Goal: Find specific page/section: Find specific page/section

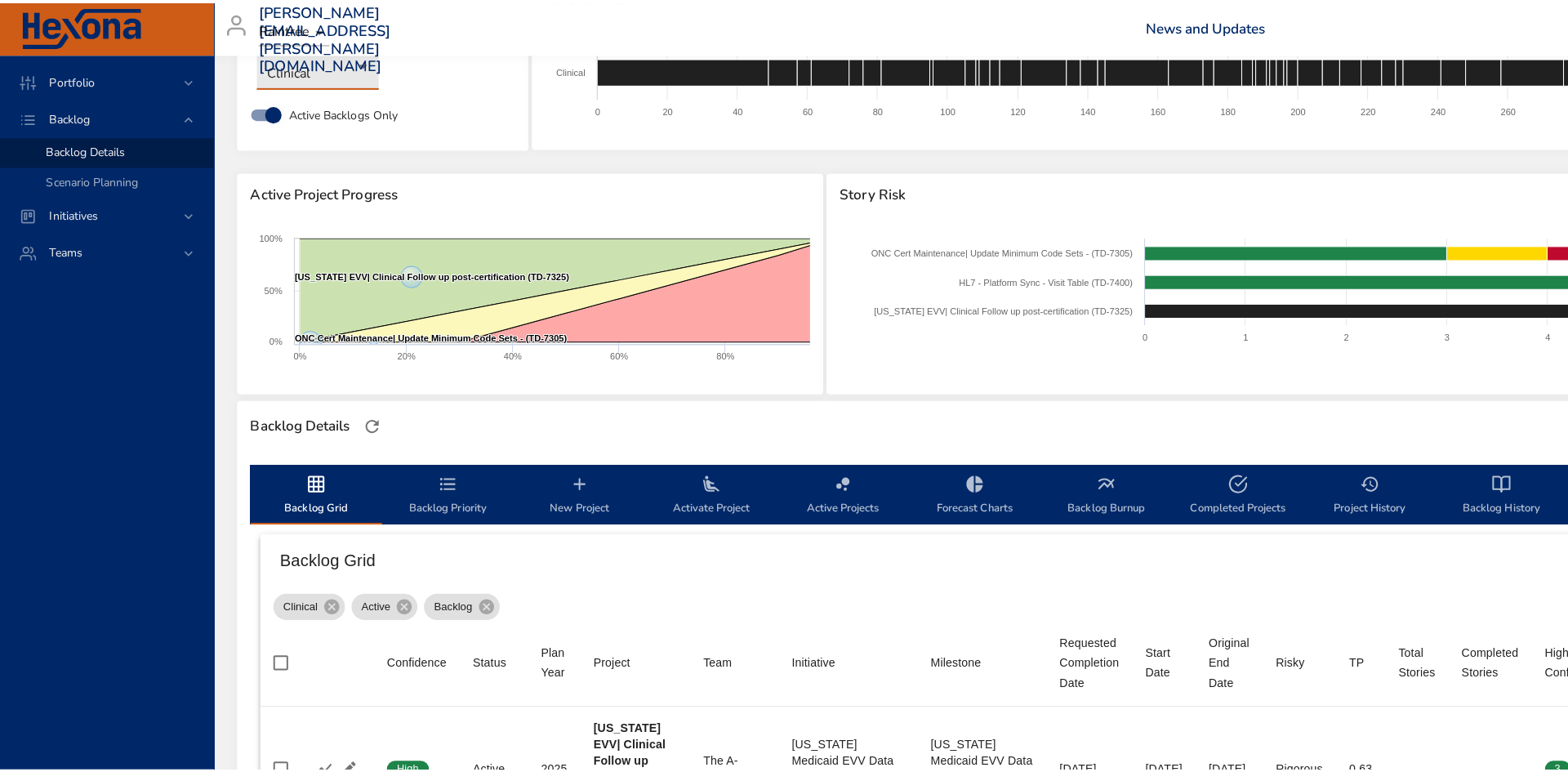
scroll to position [0, 10]
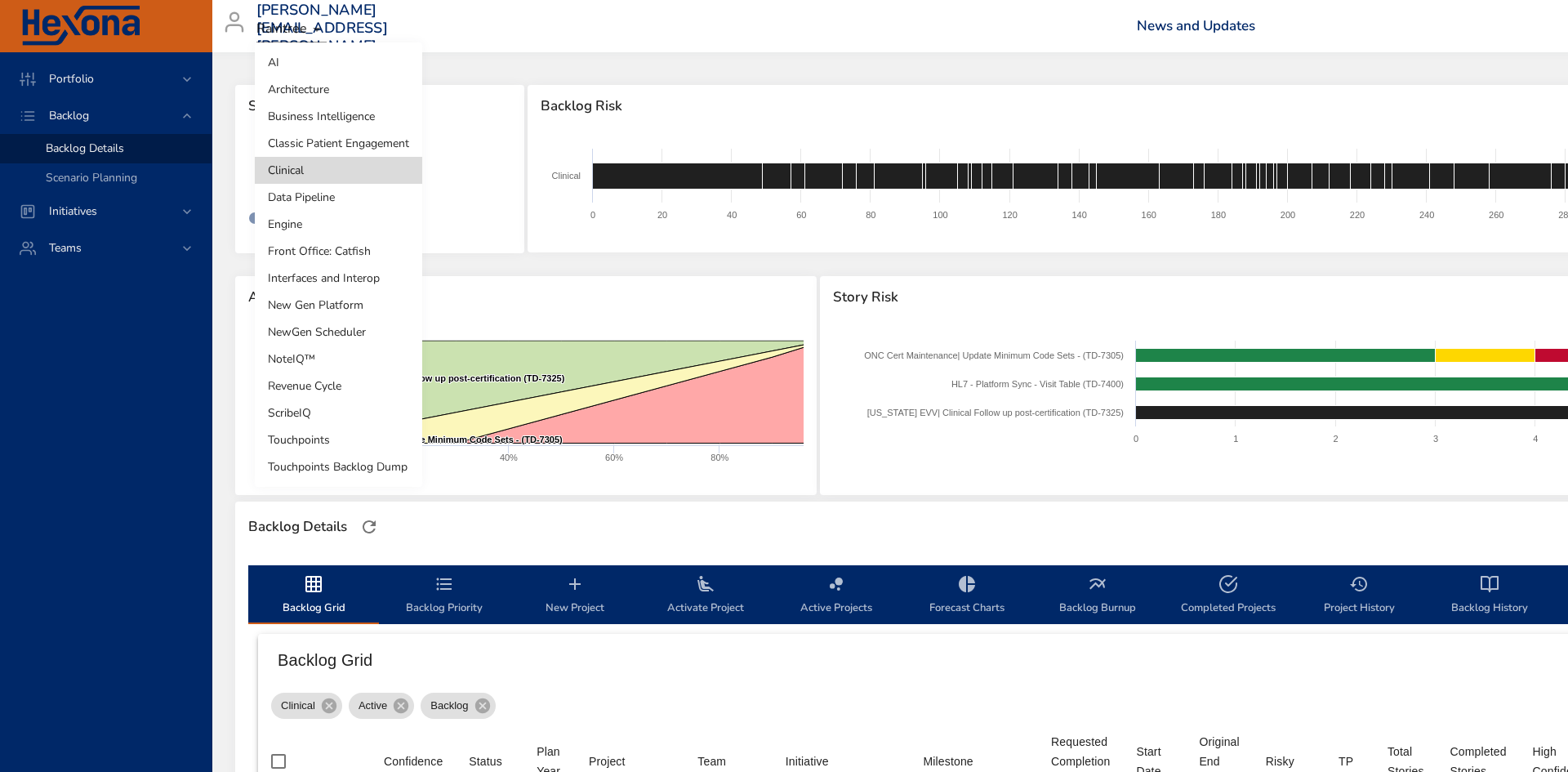
click at [333, 165] on body "Portfolio Backlog Backlog Details Scenario Planning Initiatives Teams [PERSON_N…" at bounding box center [774, 386] width 1568 height 772
click at [325, 253] on li "Front Office: Catfish" at bounding box center [338, 251] width 167 height 27
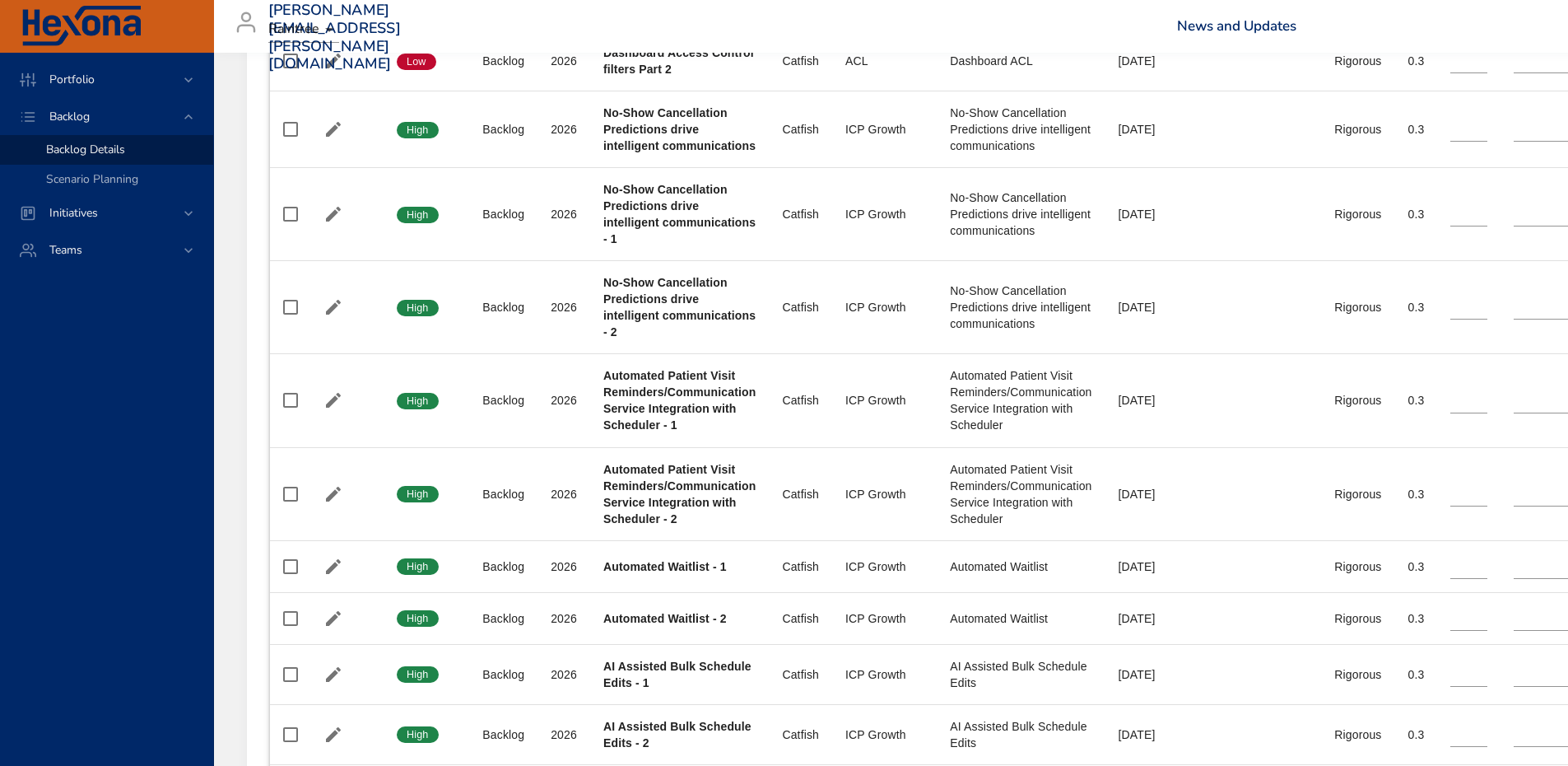
scroll to position [1359, 0]
click at [515, 362] on td "Status Backlog" at bounding box center [503, 400] width 69 height 93
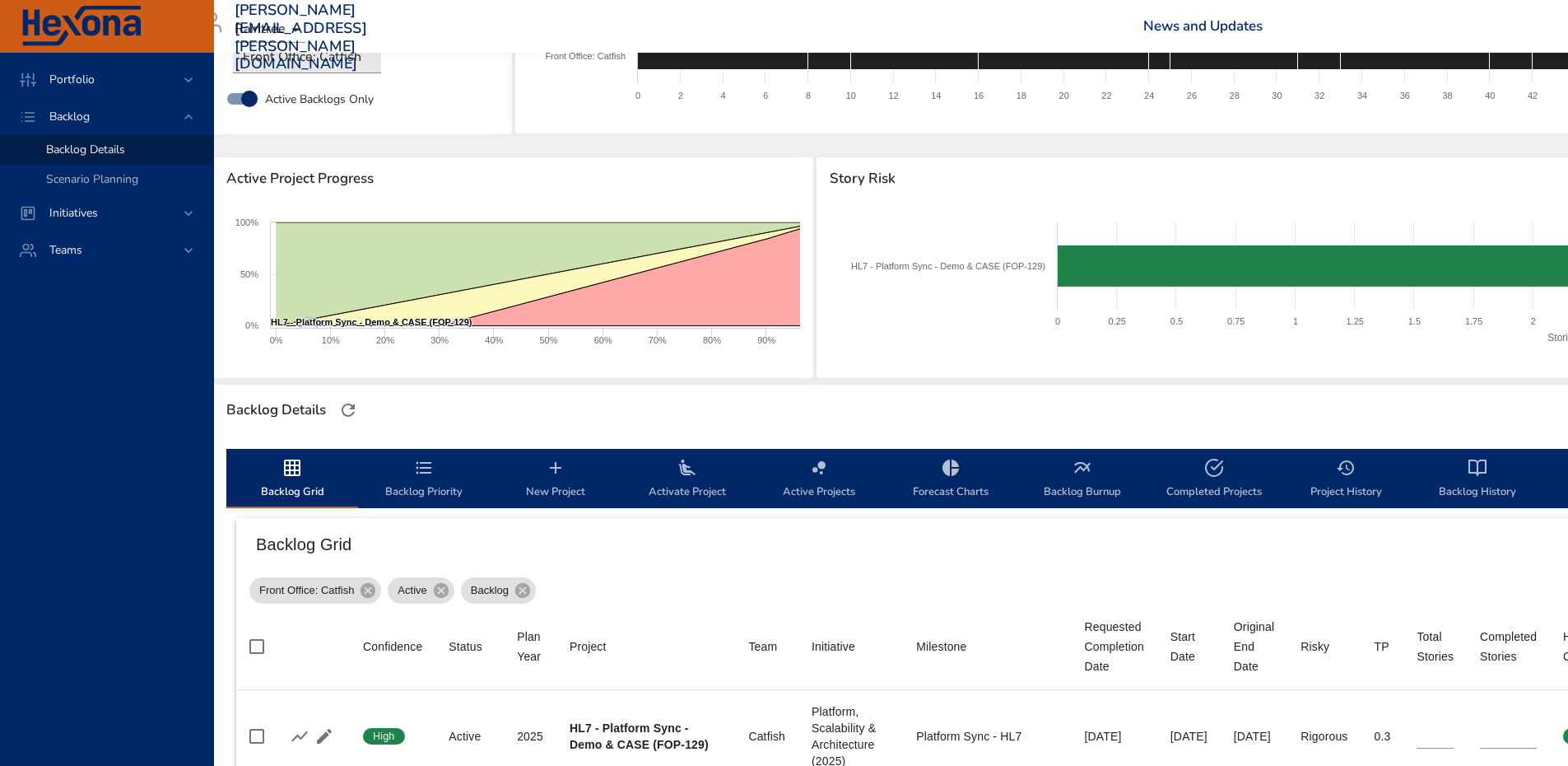
scroll to position [0, 34]
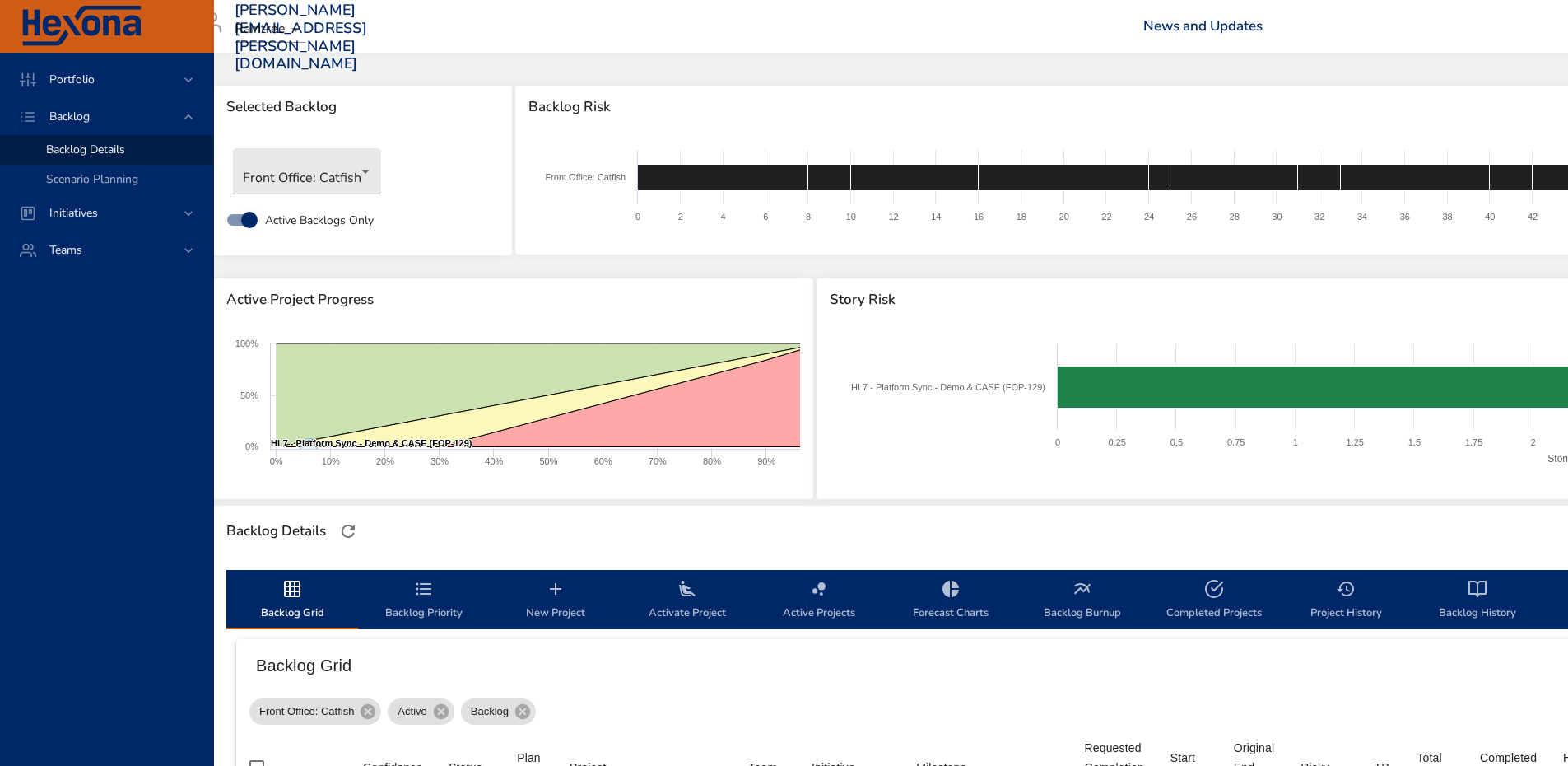
click at [319, 484] on div "Created with Highcharts 9.0.1 HL7 - Platform Sync - Demo & CASE (FOP-129) ​ HL7…" at bounding box center [513, 410] width 600 height 177
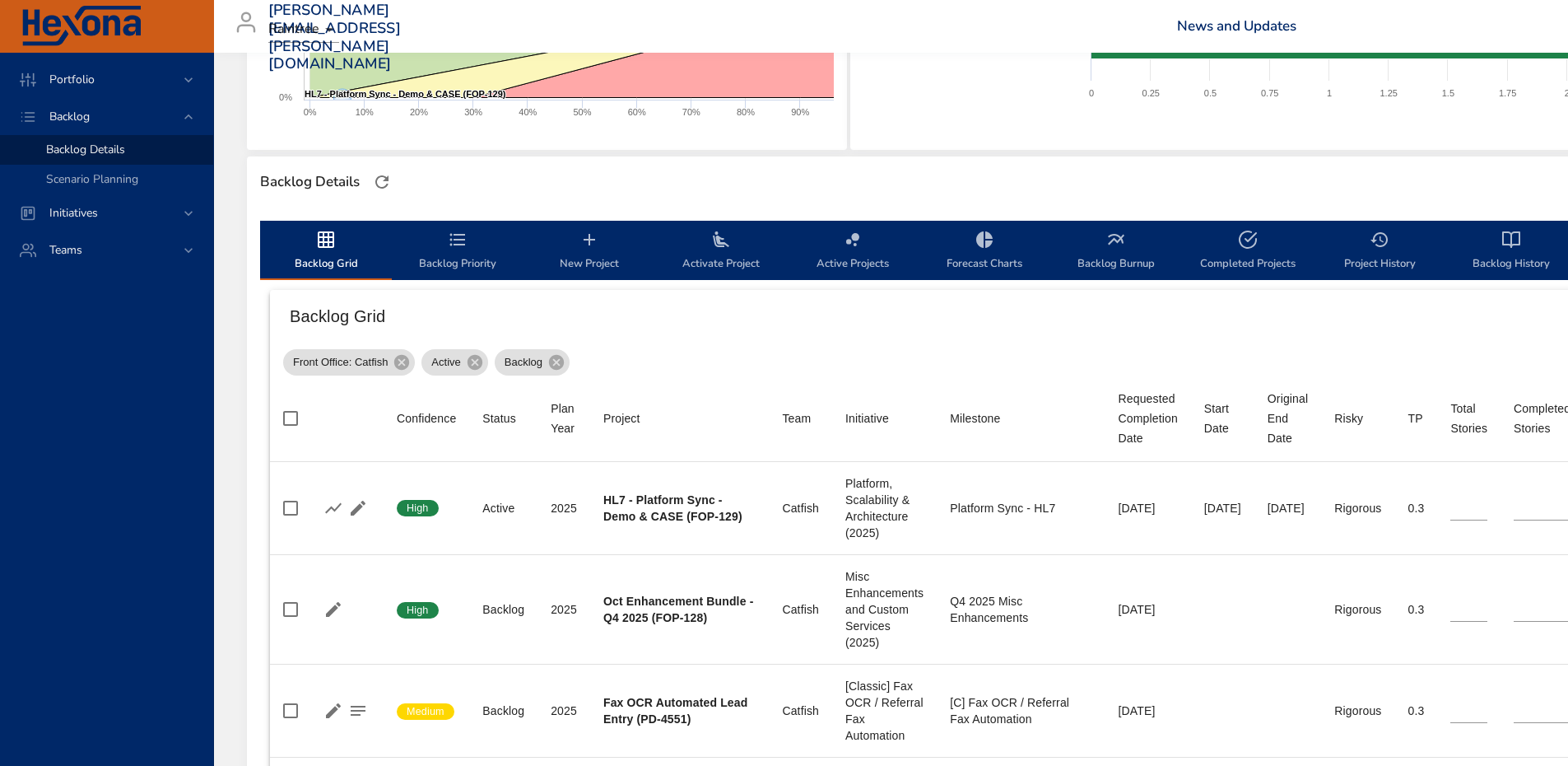
scroll to position [0, 0]
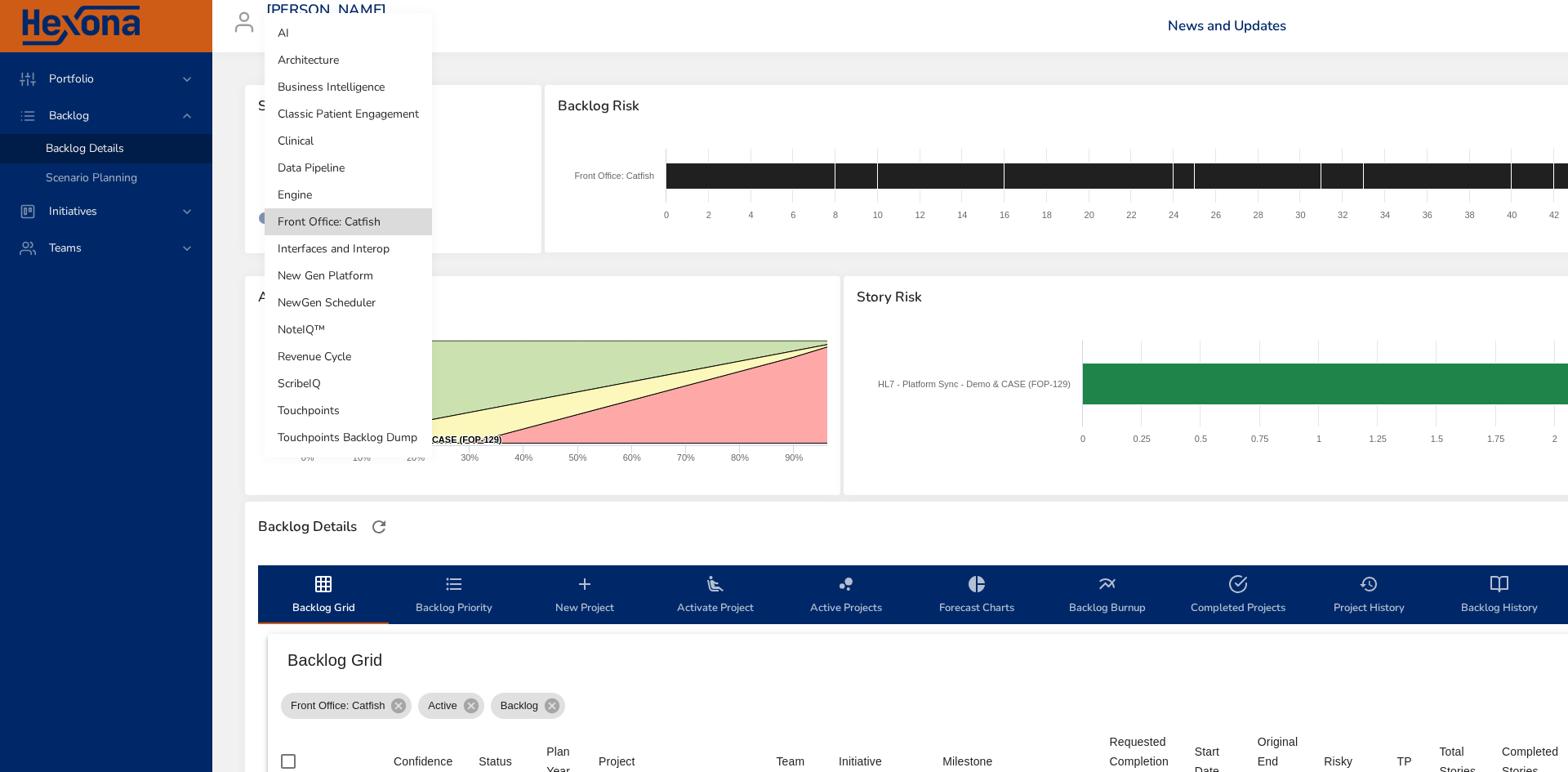
click at [377, 177] on body "Portfolio Backlog Backlog Details Scenario Planning Initiatives Teams [PERSON_N…" at bounding box center [784, 386] width 1568 height 772
click at [777, 315] on div at bounding box center [784, 386] width 1568 height 772
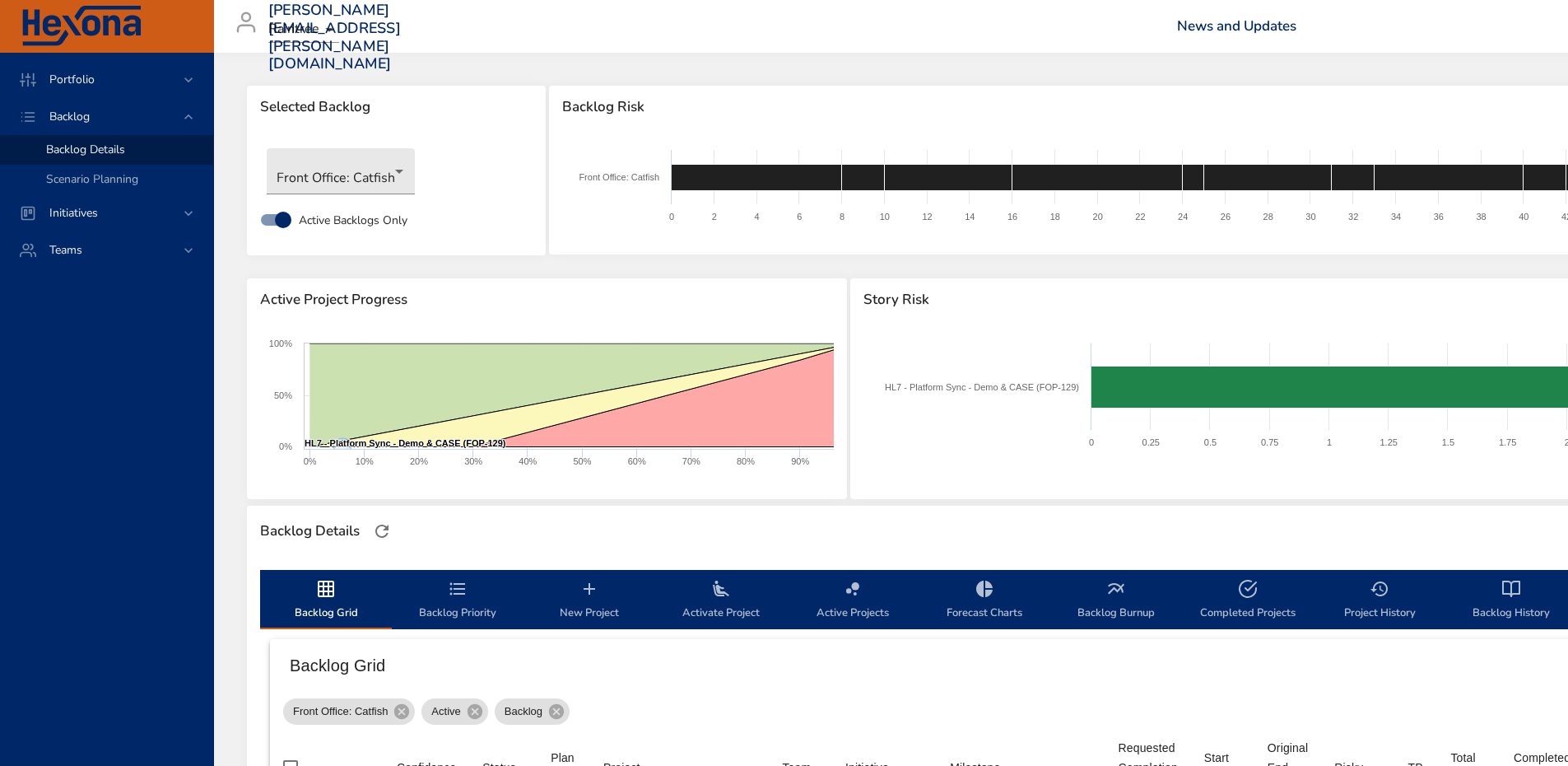
click at [1244, 603] on span "Completed Projects" at bounding box center [1248, 601] width 112 height 44
select select "***"
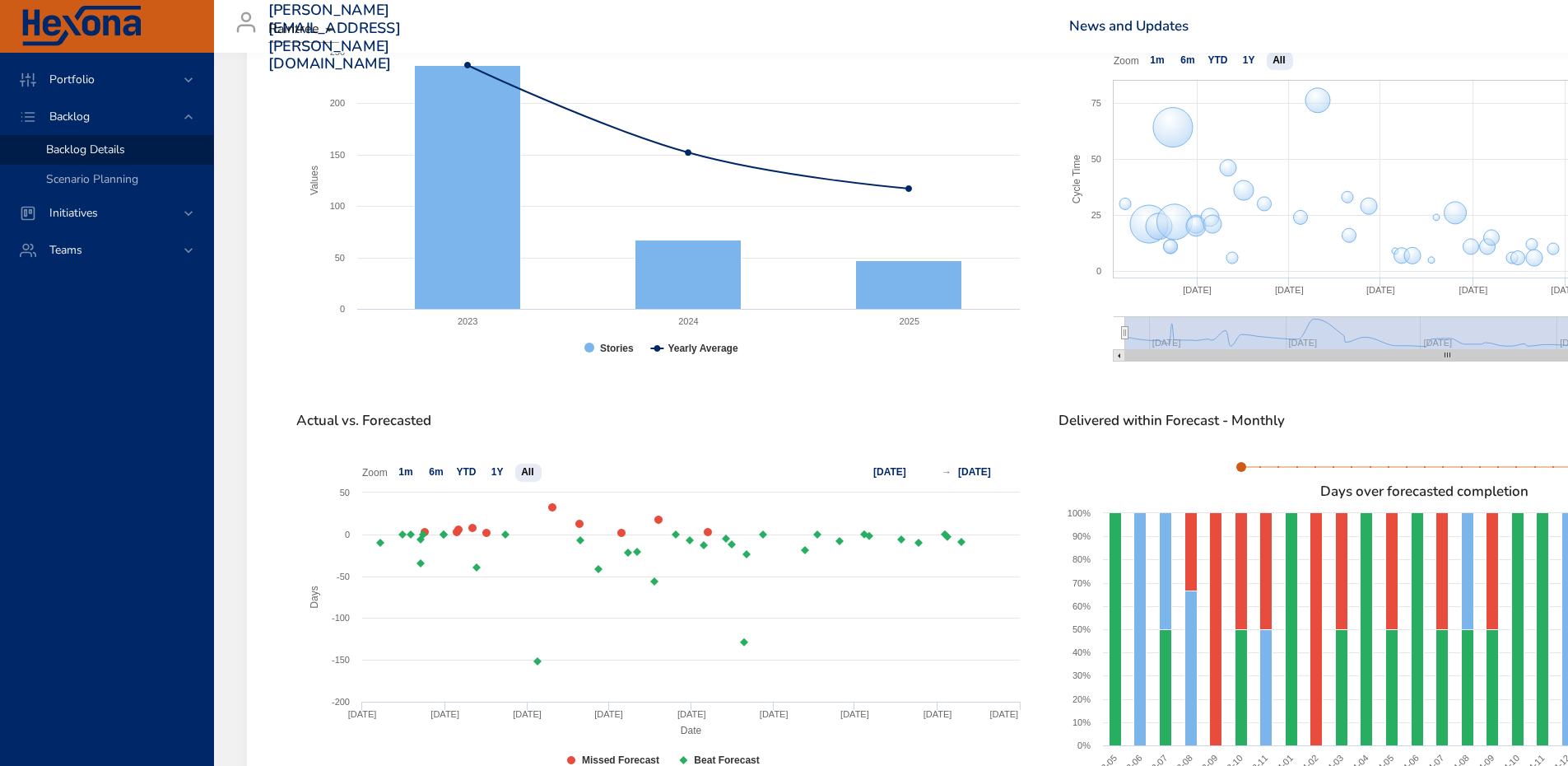
scroll to position [707, 0]
click at [121, 372] on div "Portfolio Backlog Backlog Details Scenario Planning Initiatives Teams" at bounding box center [107, 409] width 214 height 713
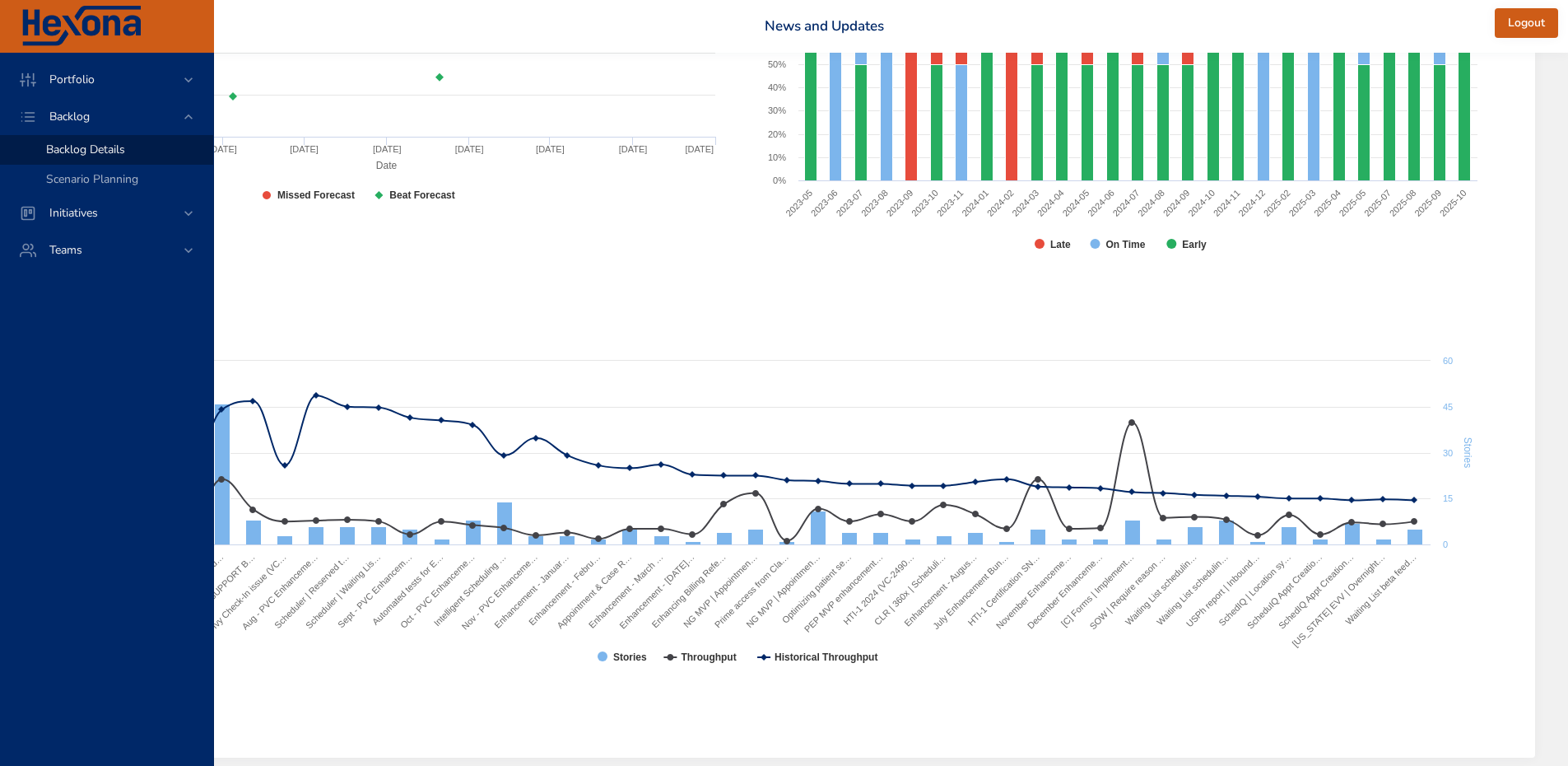
scroll to position [1273, 0]
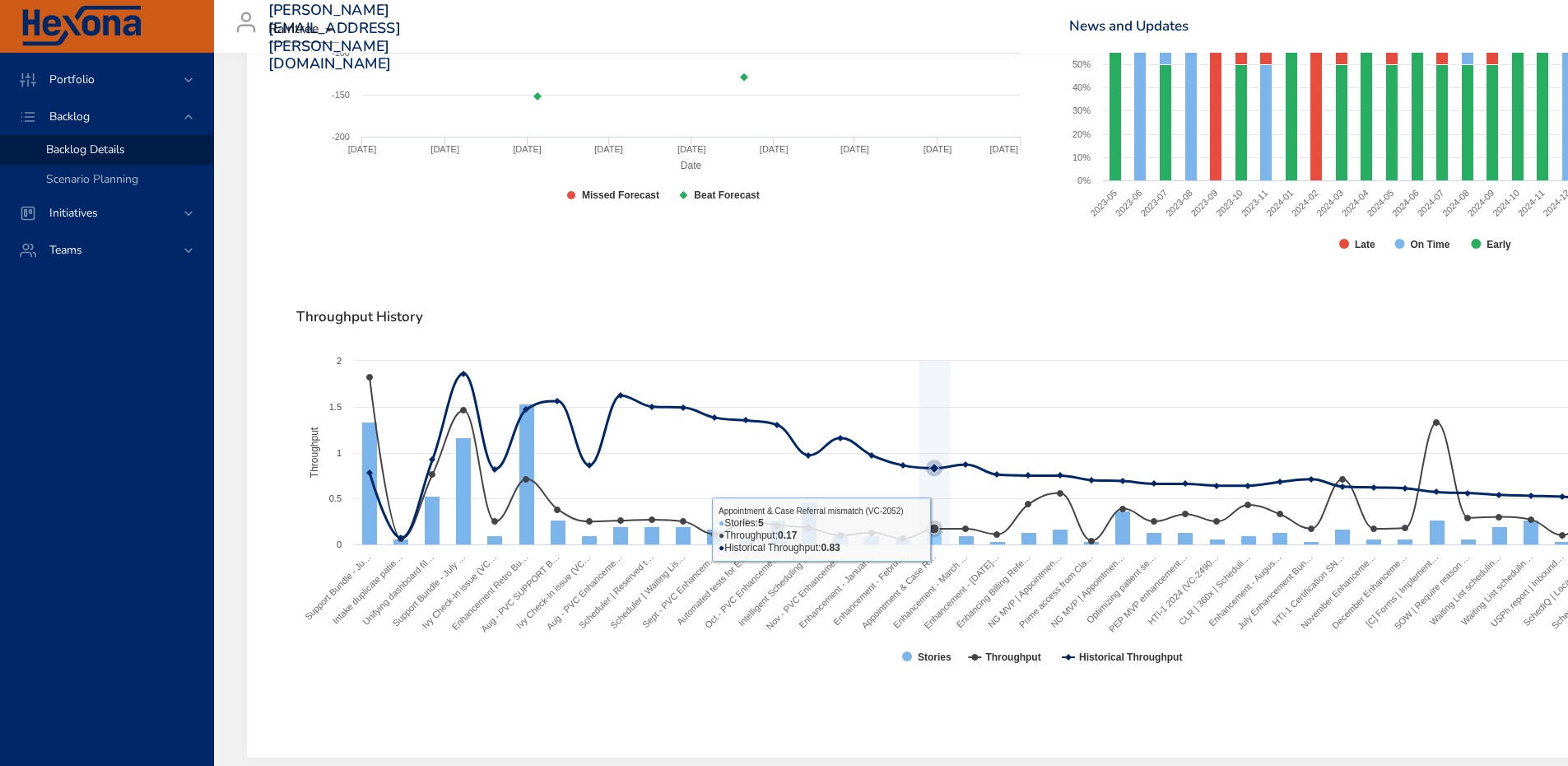
click at [949, 422] on rect at bounding box center [1044, 517] width 1494 height 329
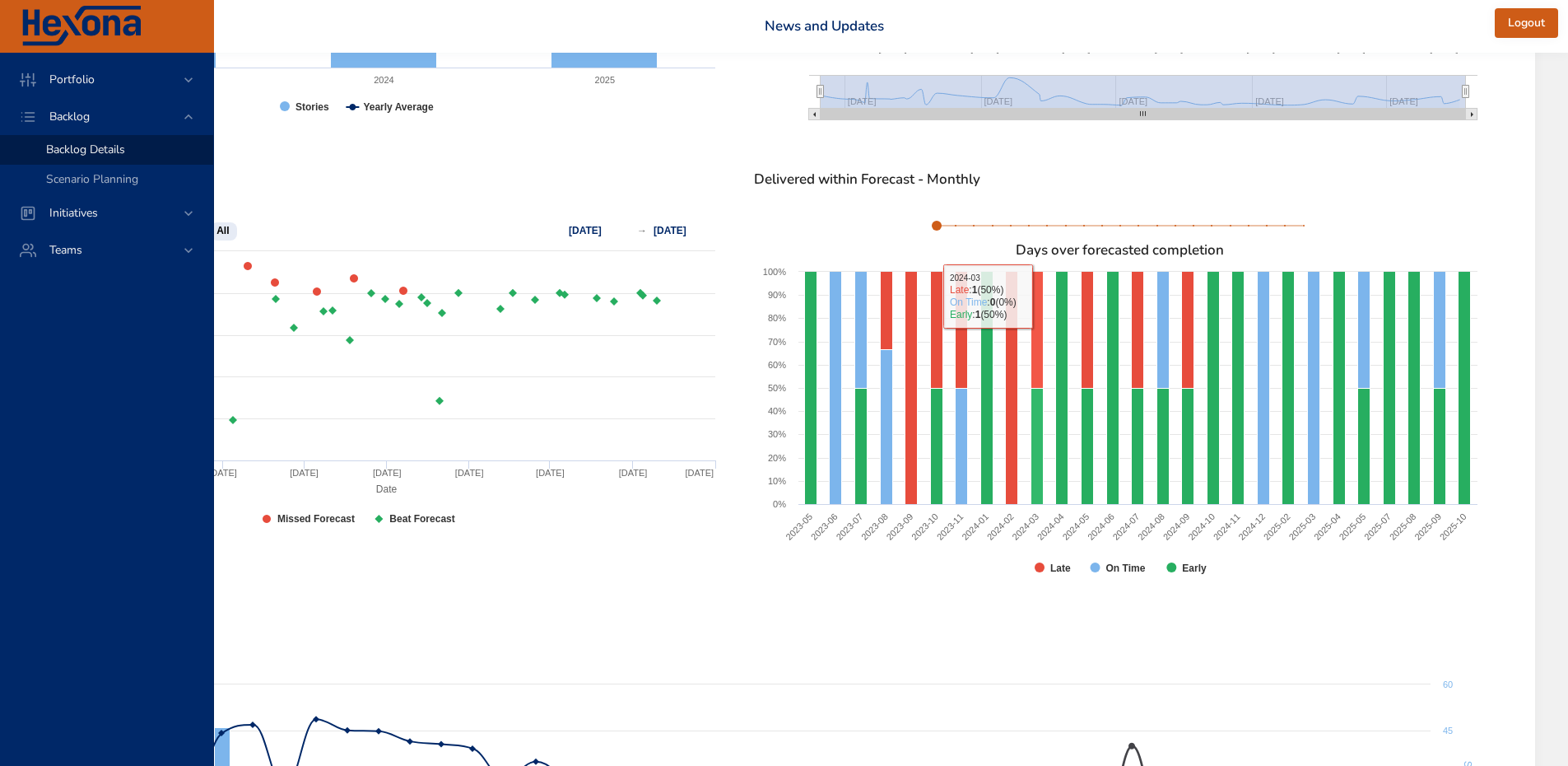
scroll to position [511, 305]
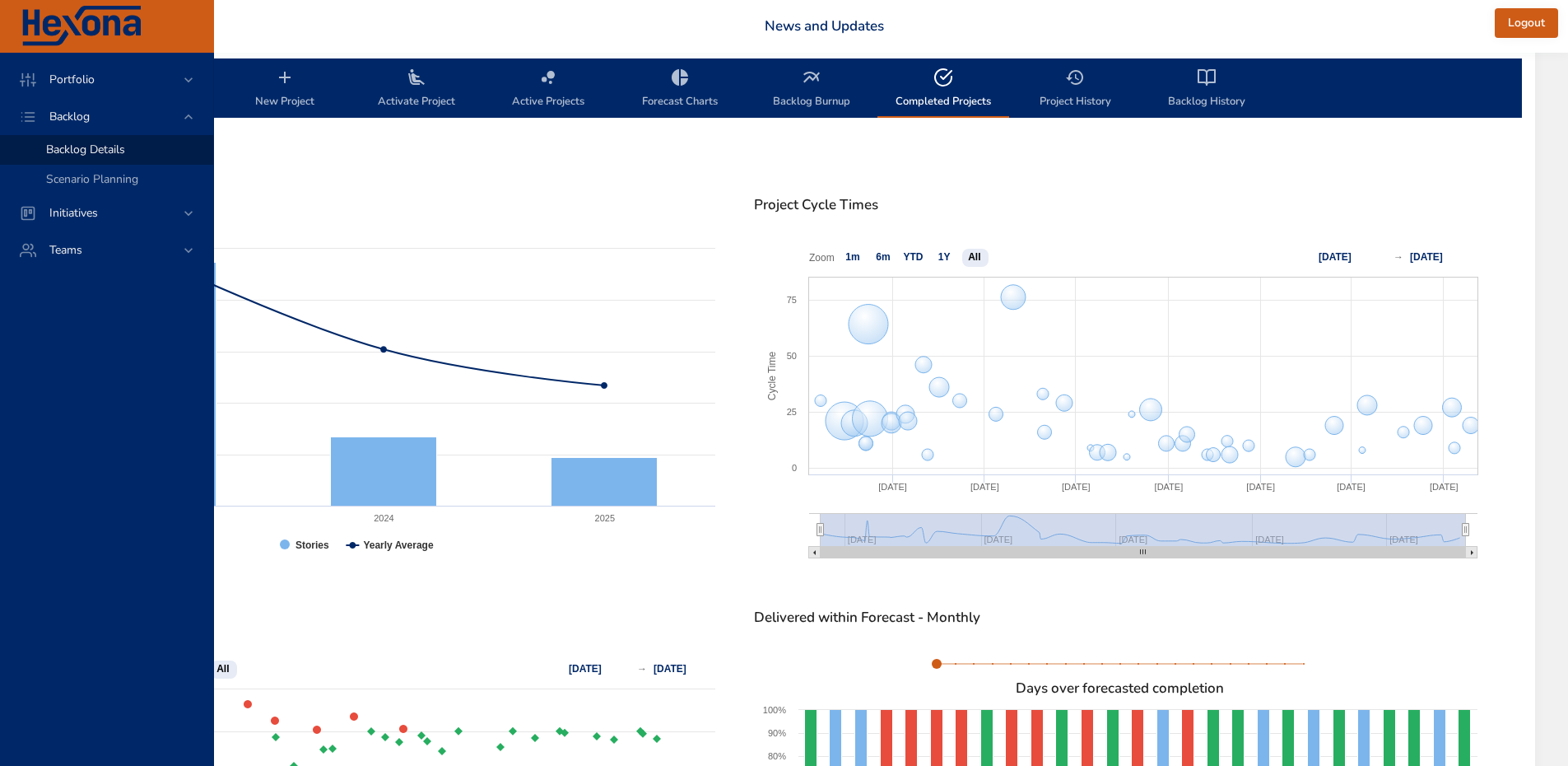
drag, startPoint x: 290, startPoint y: 116, endPoint x: 580, endPoint y: 240, distance: 315.4
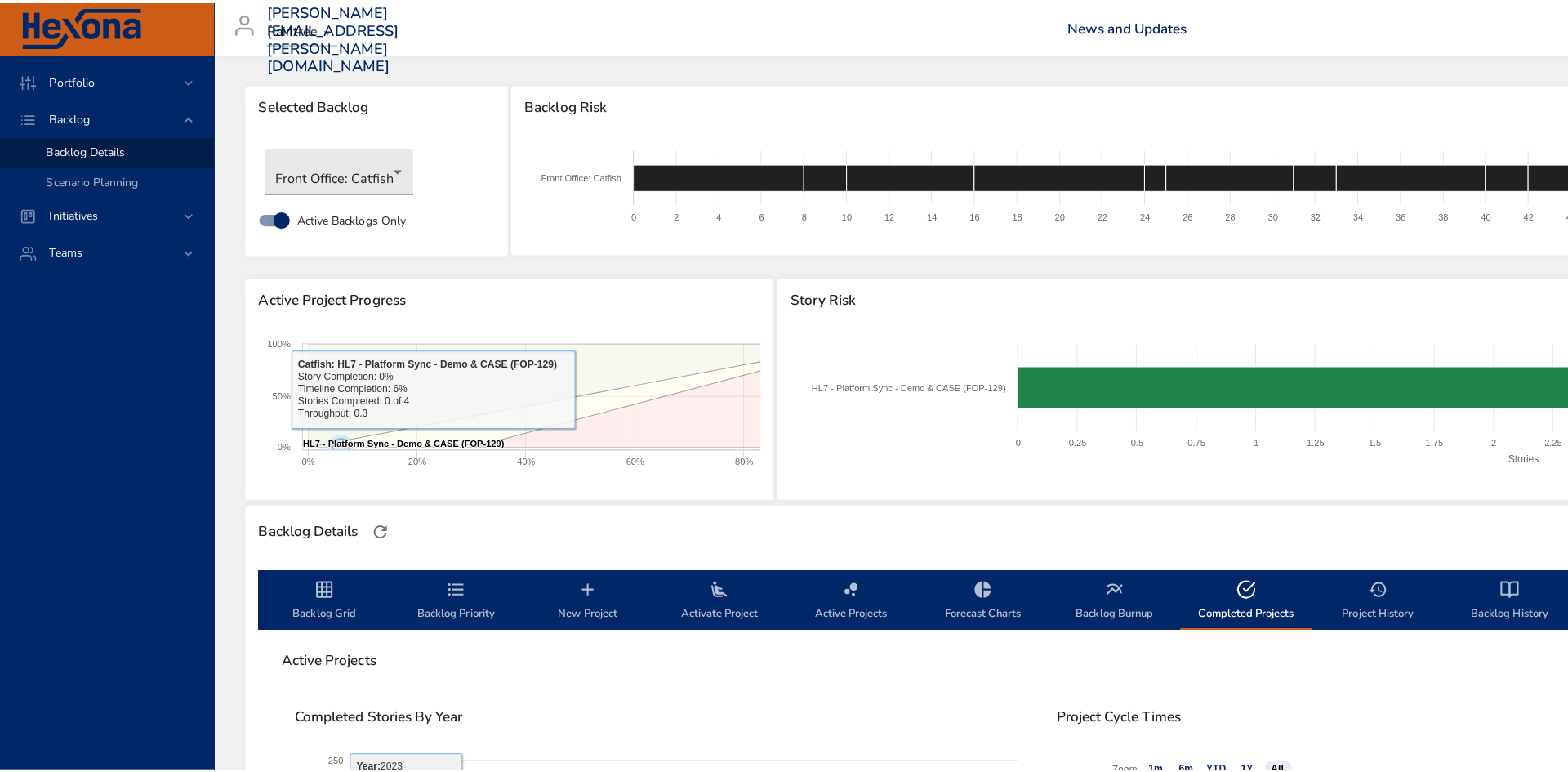
scroll to position [0, 2]
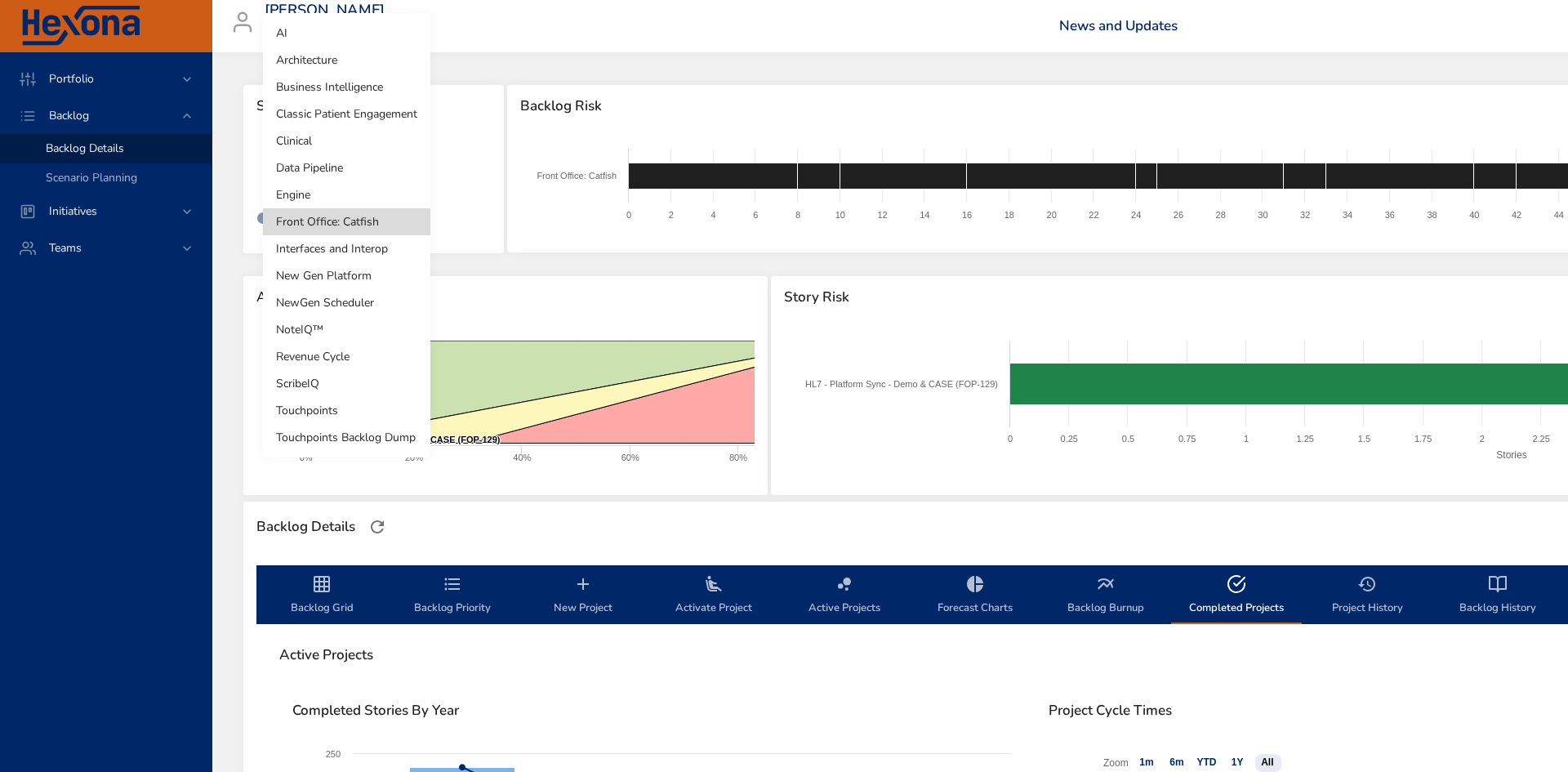
click at [356, 181] on body "Portfolio Backlog Backlog Details Scenario Planning Initiatives Teams [PERSON_N…" at bounding box center [782, 386] width 1568 height 772
click at [358, 143] on li "Clinical" at bounding box center [346, 140] width 167 height 27
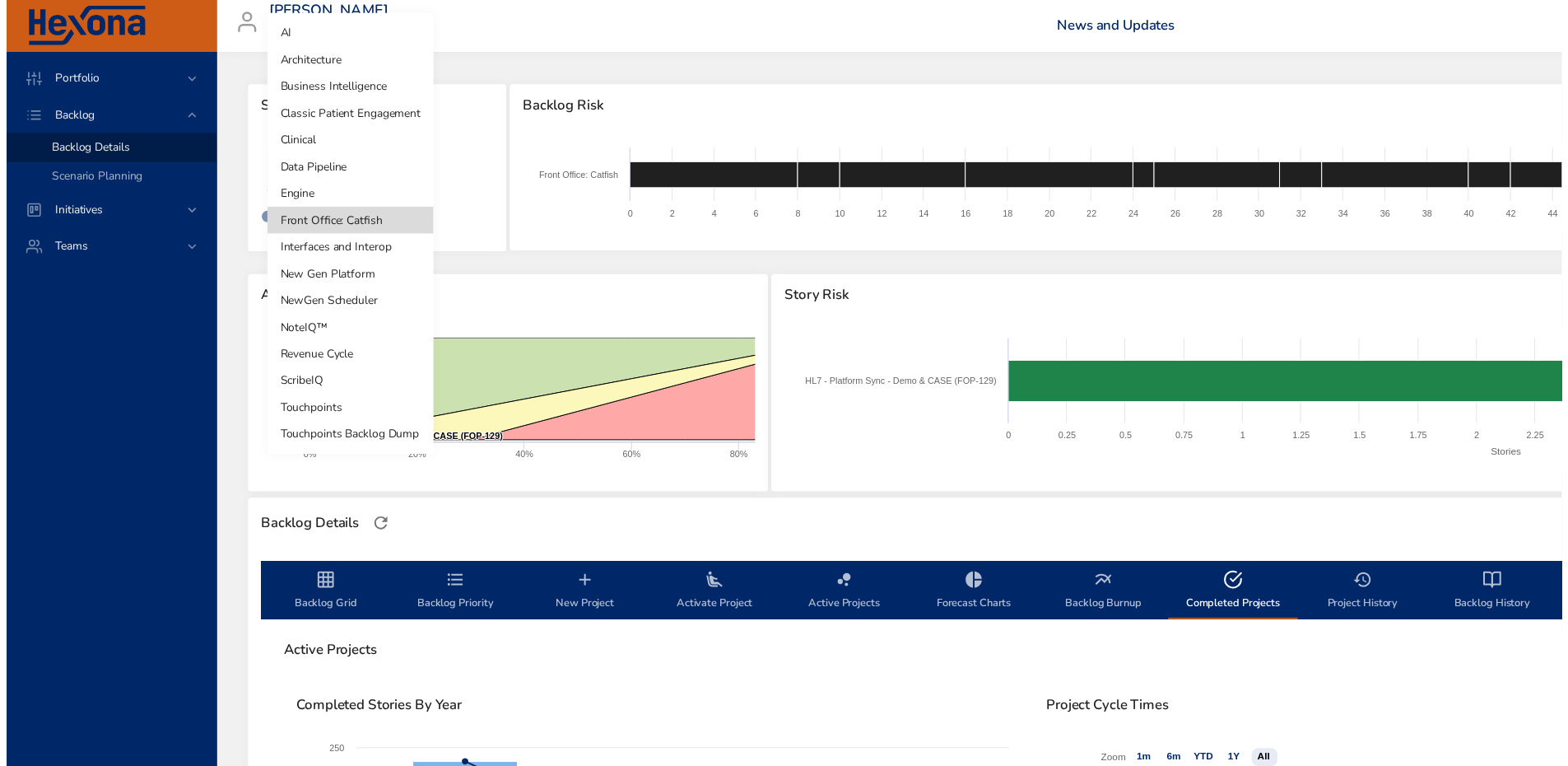
scroll to position [0, 0]
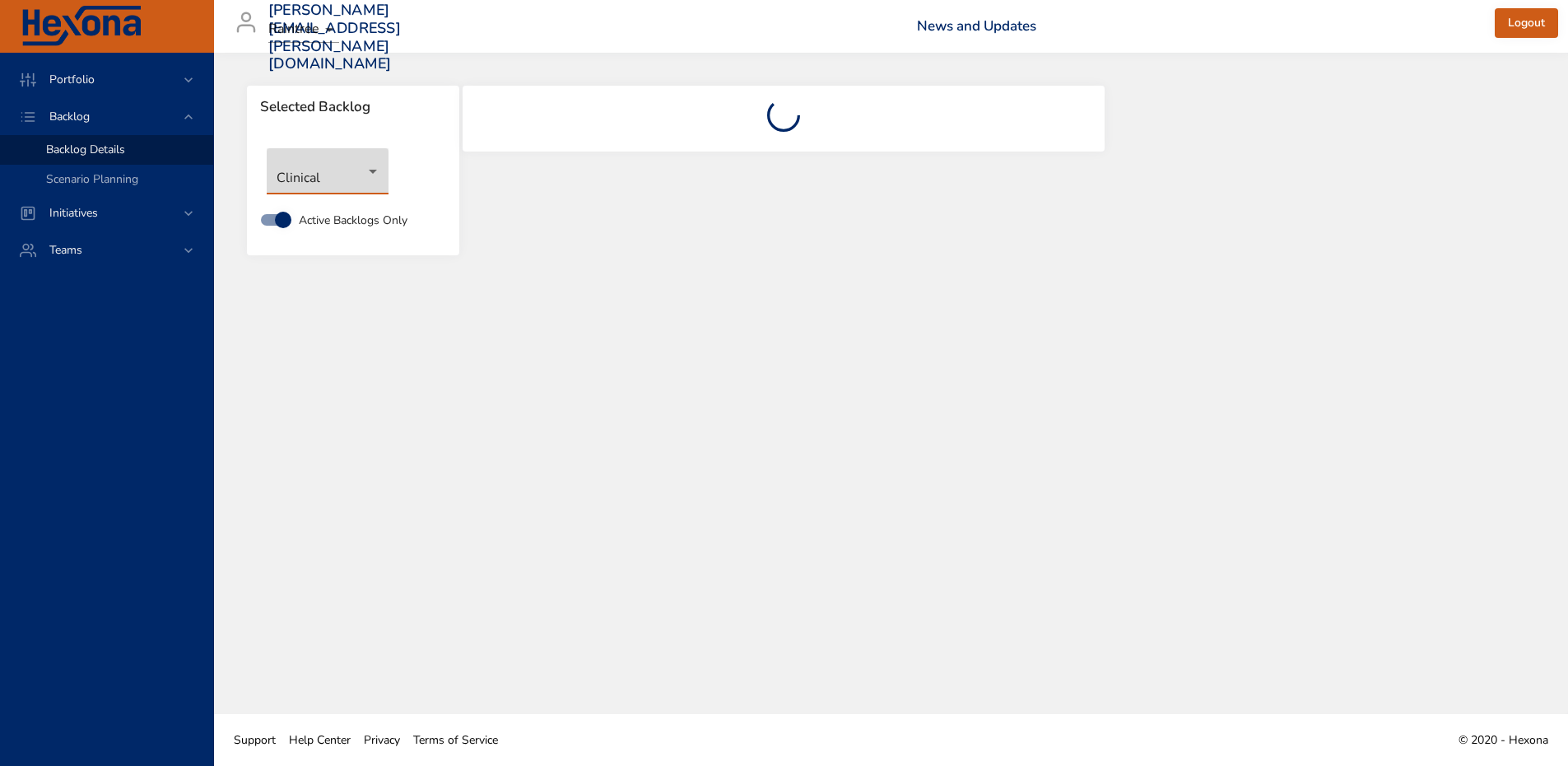
select select "***"
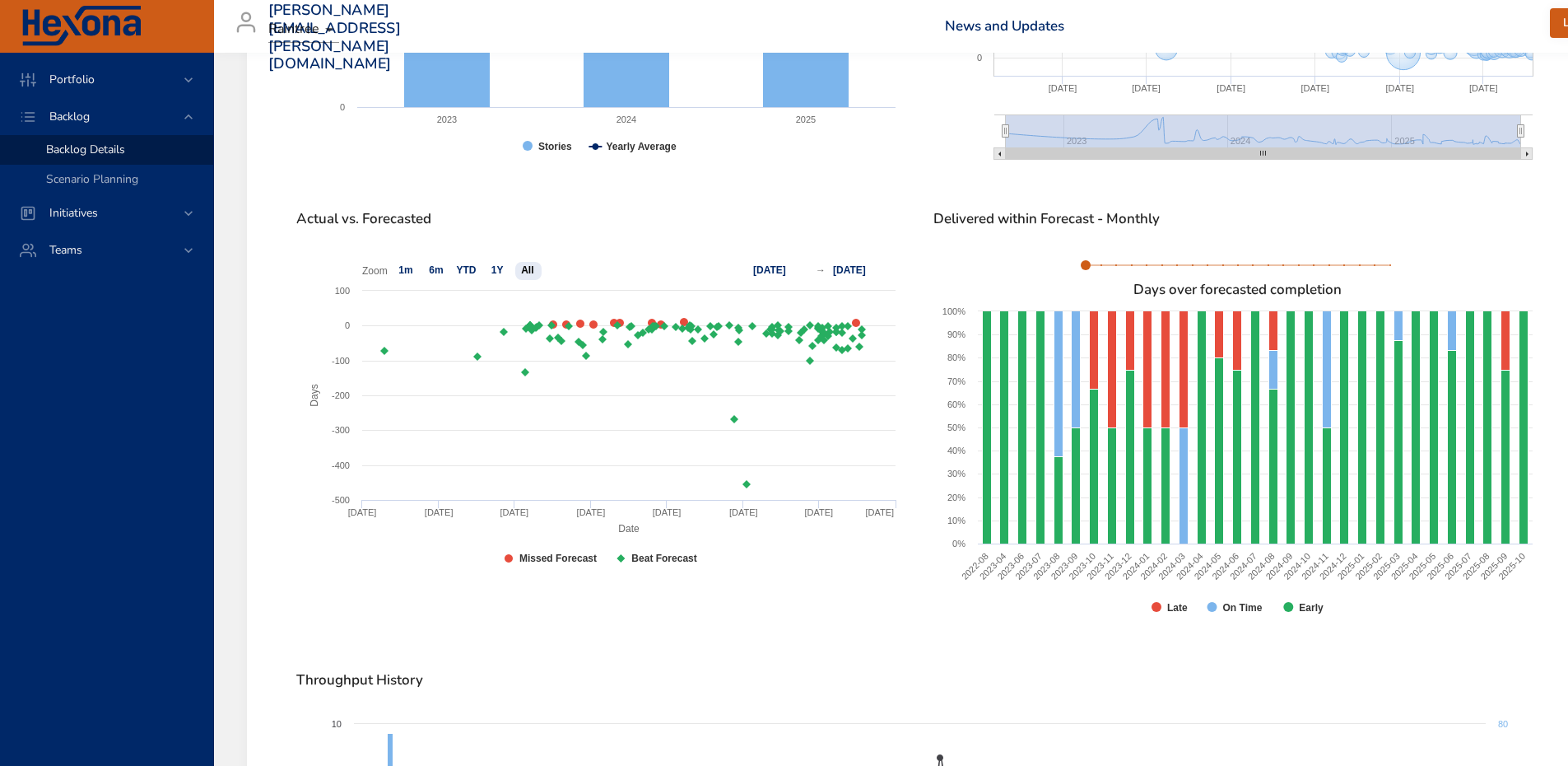
scroll to position [911, 0]
drag, startPoint x: 1050, startPoint y: 490, endPoint x: 848, endPoint y: 644, distance: 254.0
click at [848, 644] on div "**********" at bounding box center [918, 426] width 1274 height 1286
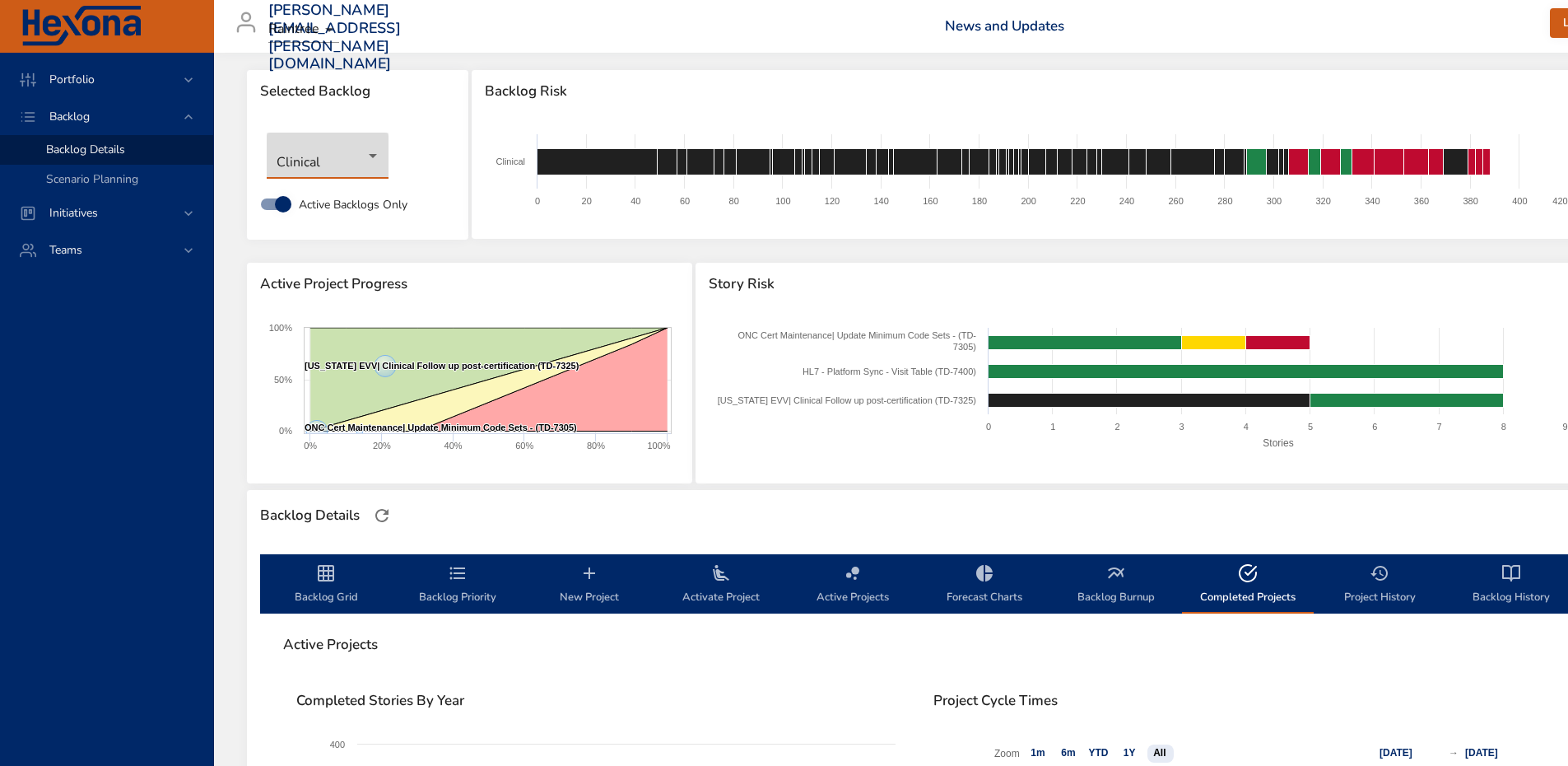
scroll to position [0, 0]
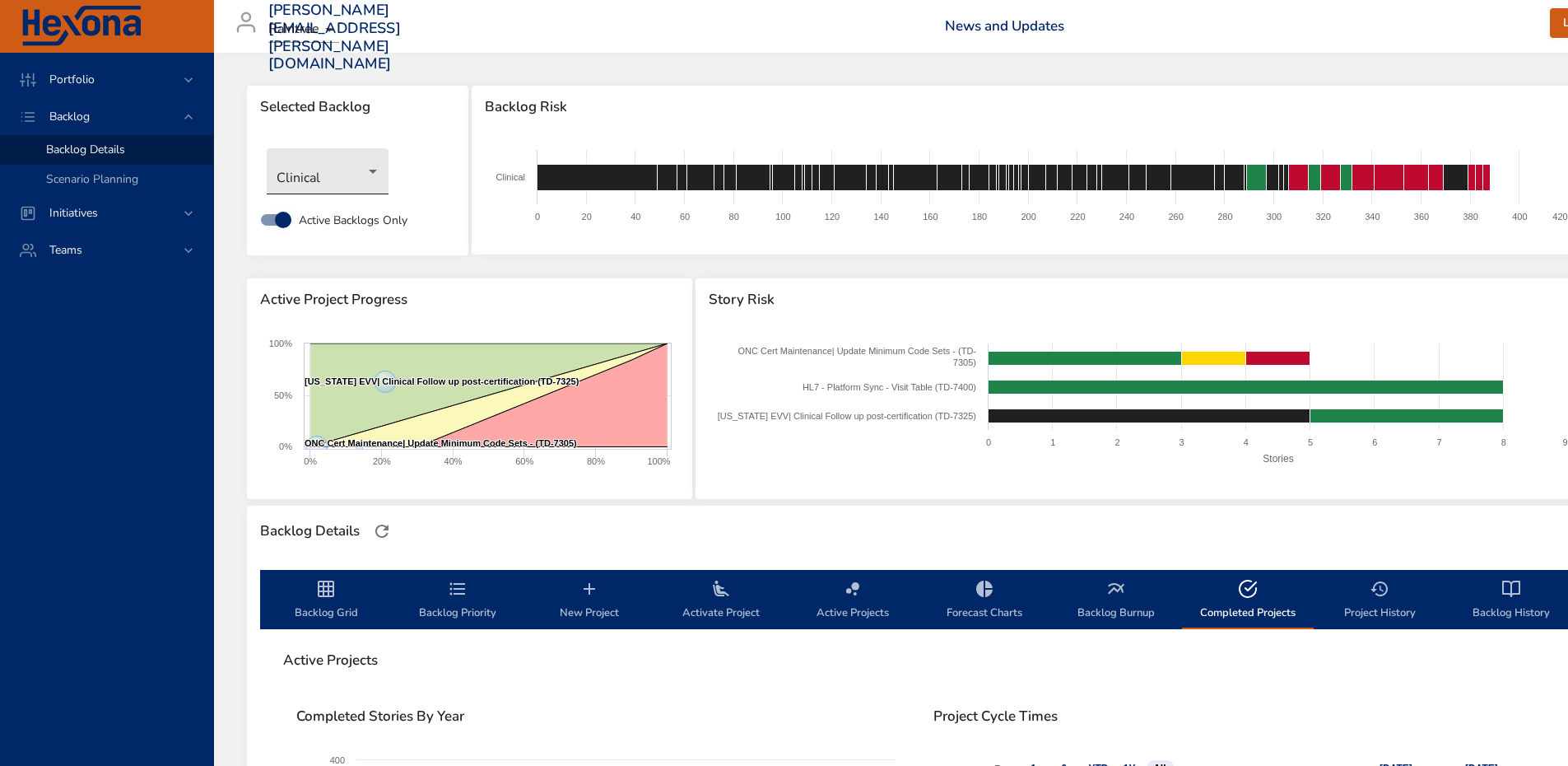
drag, startPoint x: 354, startPoint y: 199, endPoint x: 331, endPoint y: 177, distance: 31.8
click at [331, 177] on div "Clinical" at bounding box center [358, 171] width 199 height 63
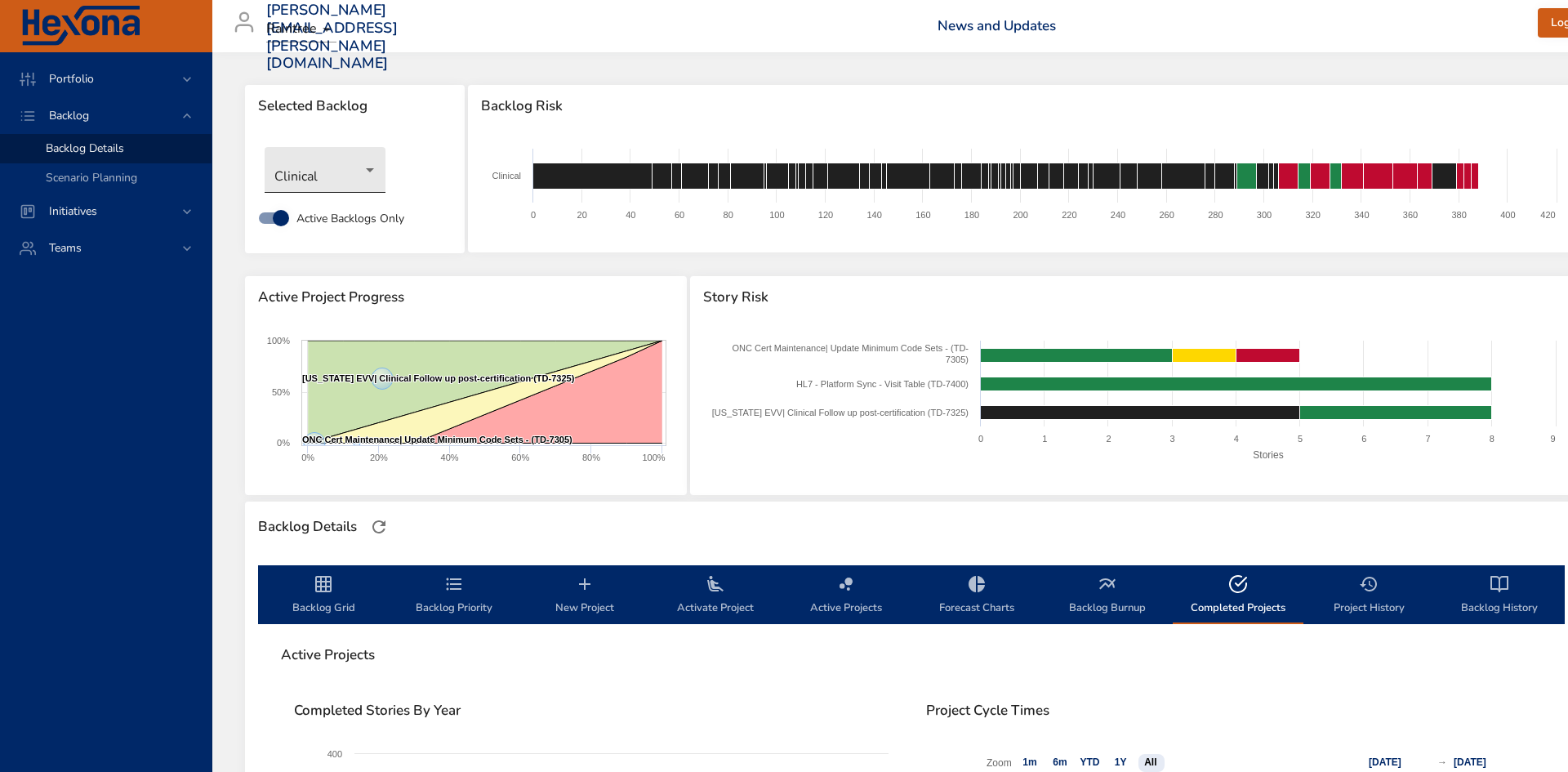
click at [328, 175] on body "Portfolio Backlog Backlog Details Scenario Planning Initiatives Teams [PERSON_N…" at bounding box center [784, 386] width 1568 height 772
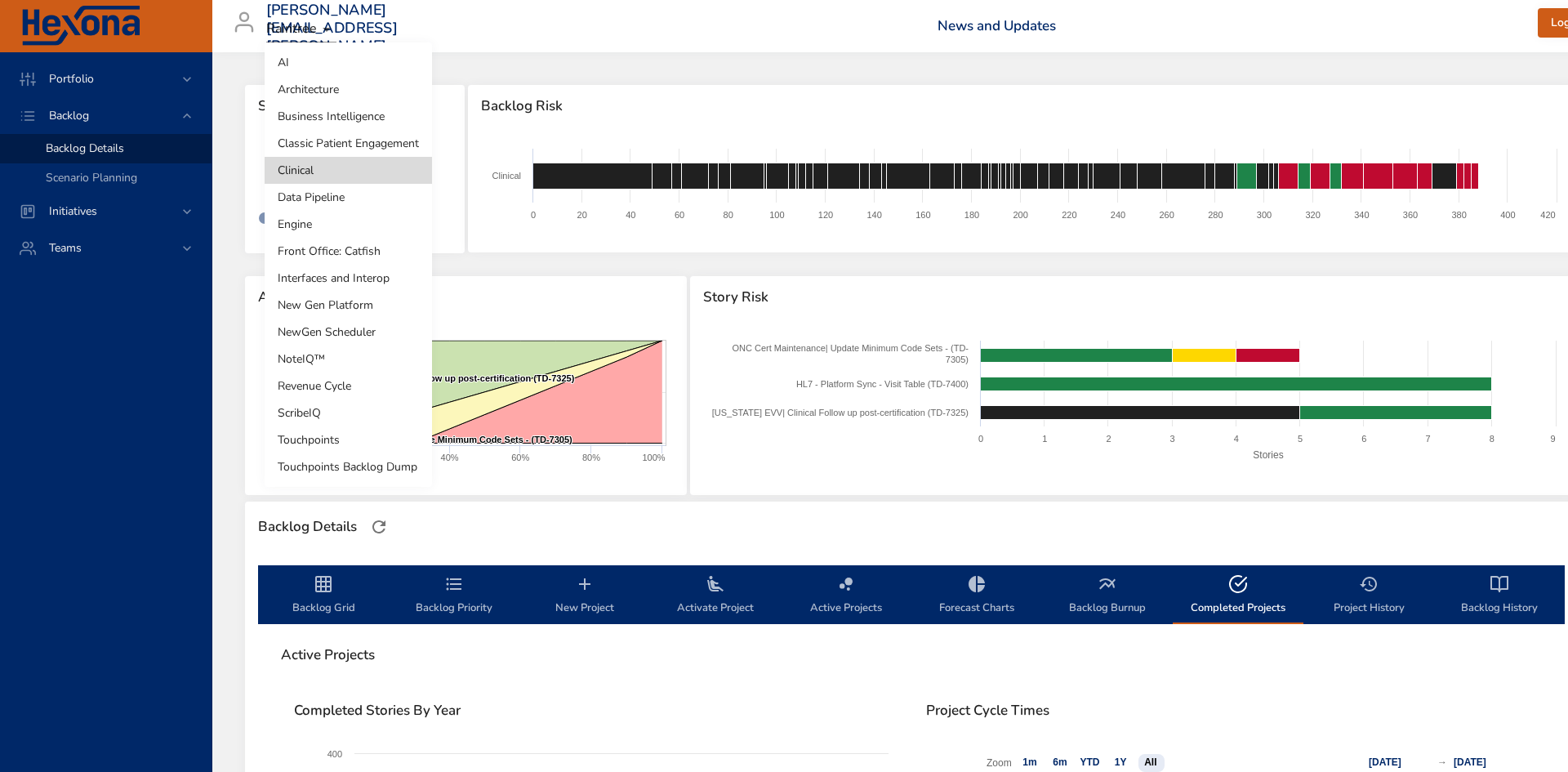
click at [533, 273] on div at bounding box center [784, 386] width 1568 height 772
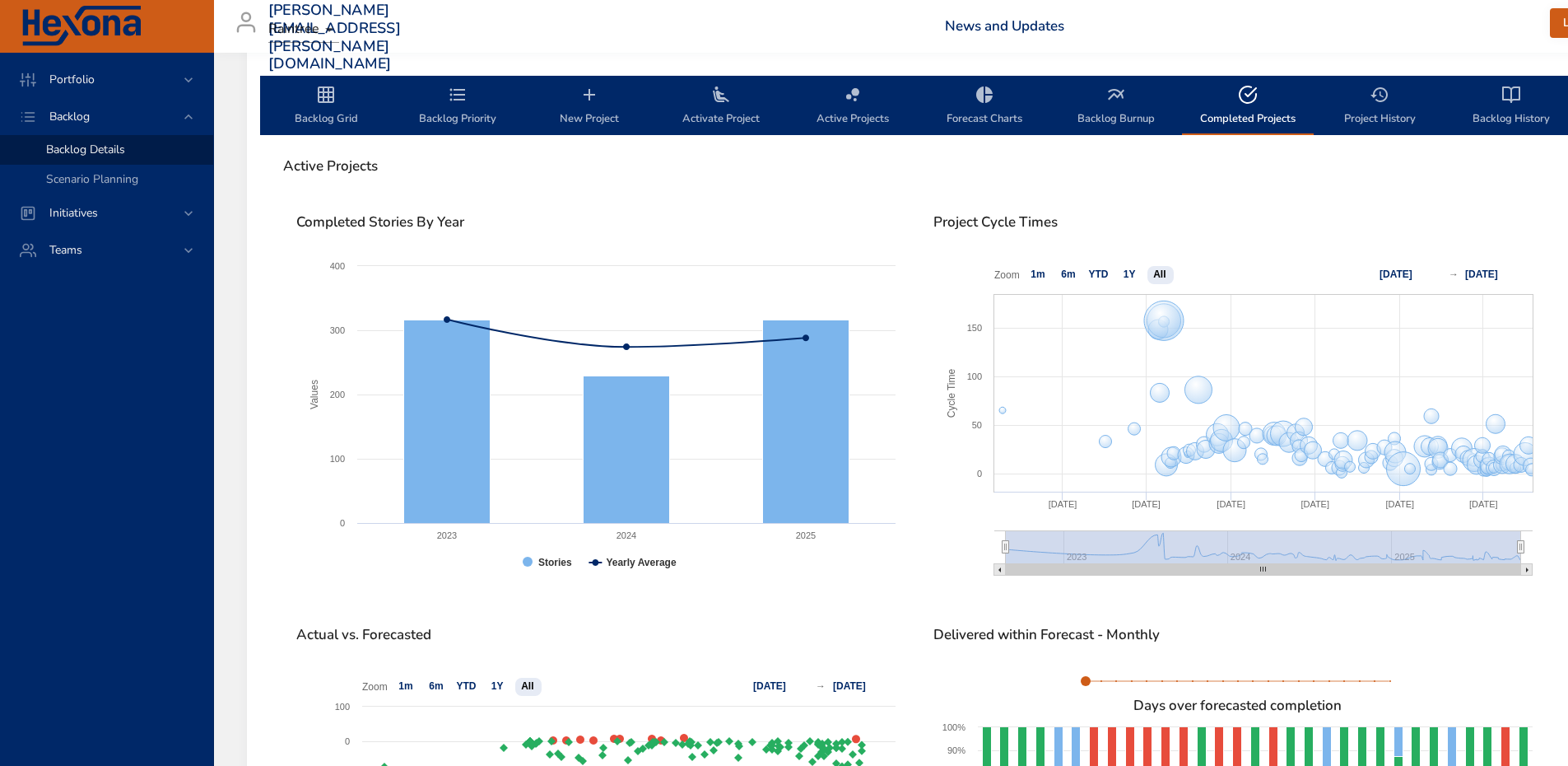
scroll to position [495, 0]
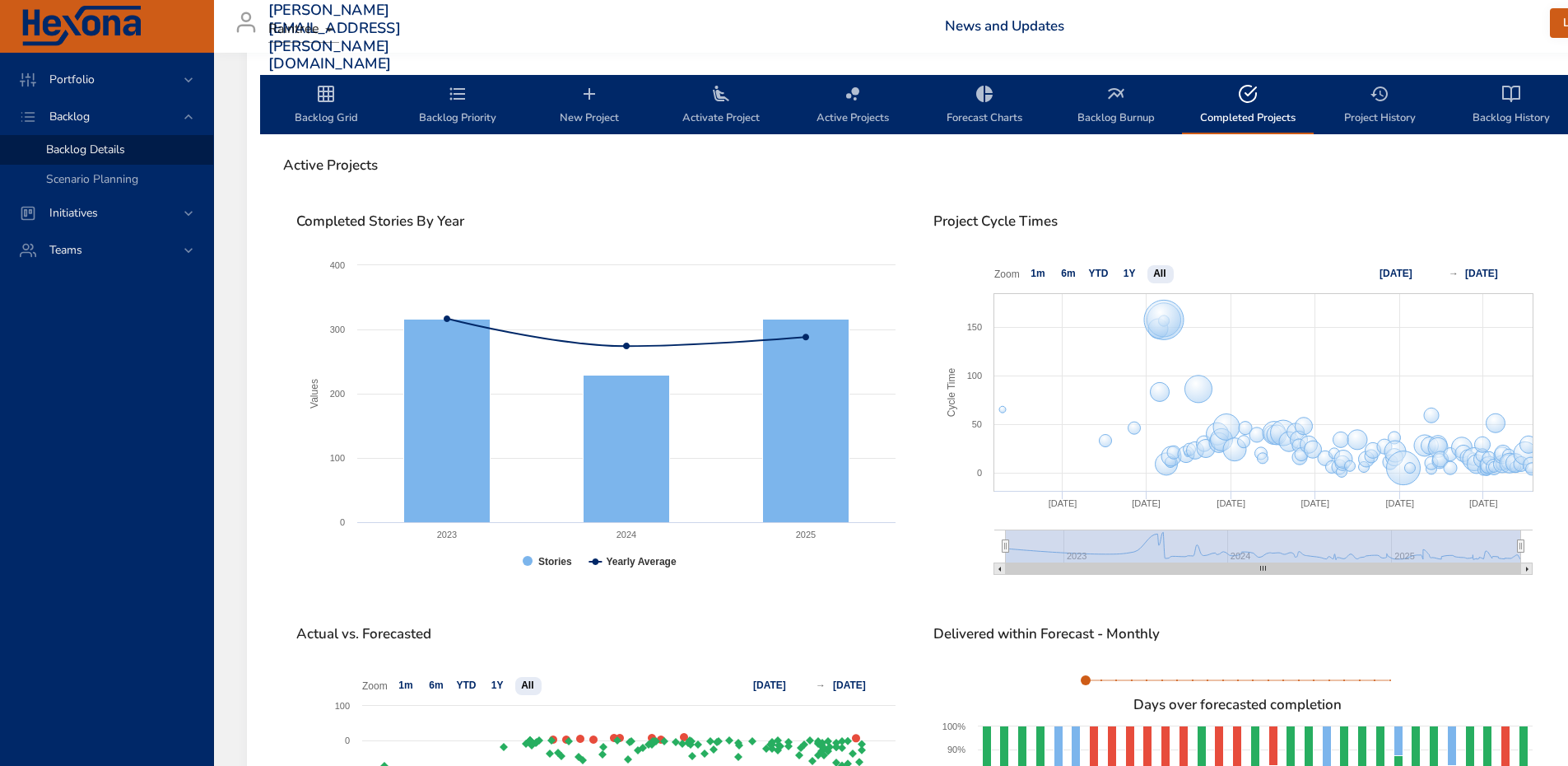
drag, startPoint x: 750, startPoint y: 462, endPoint x: 317, endPoint y: 124, distance: 549.3
click at [317, 124] on span "Backlog Grid" at bounding box center [326, 106] width 112 height 44
